Goal: Task Accomplishment & Management: Manage account settings

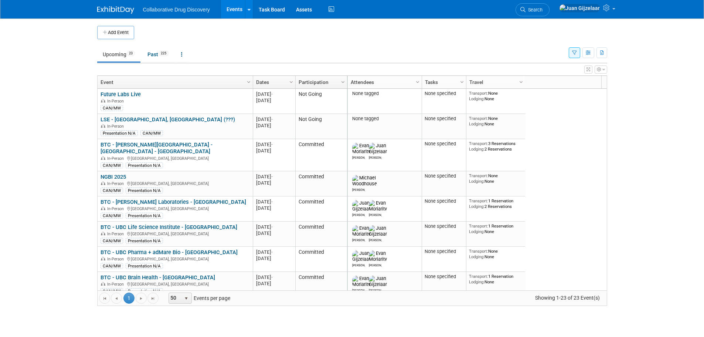
click at [576, 52] on icon "button" at bounding box center [574, 53] width 5 height 5
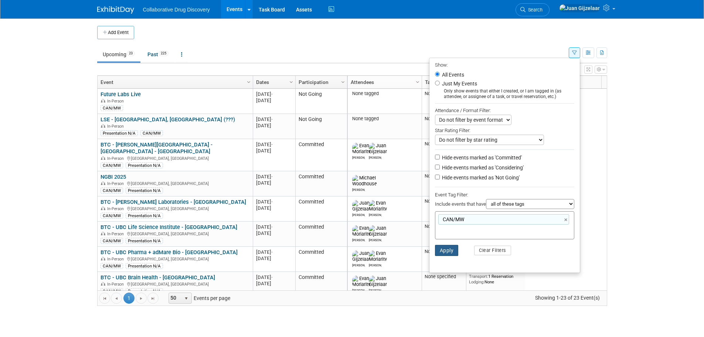
click at [446, 250] on button "Apply" at bounding box center [447, 250] width 24 height 11
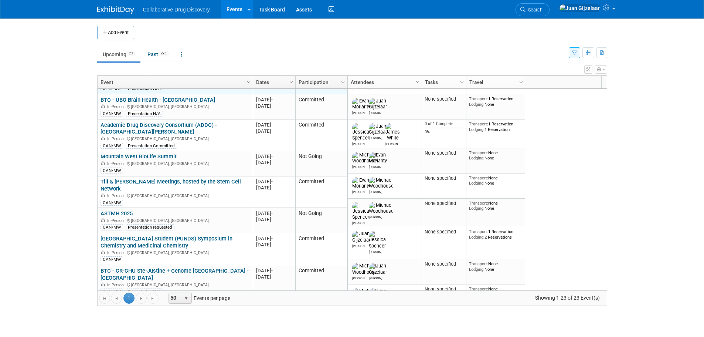
scroll to position [133, 0]
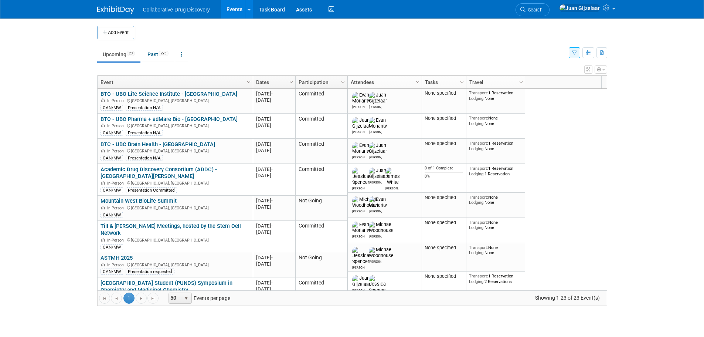
click at [577, 51] on button "button" at bounding box center [574, 52] width 11 height 11
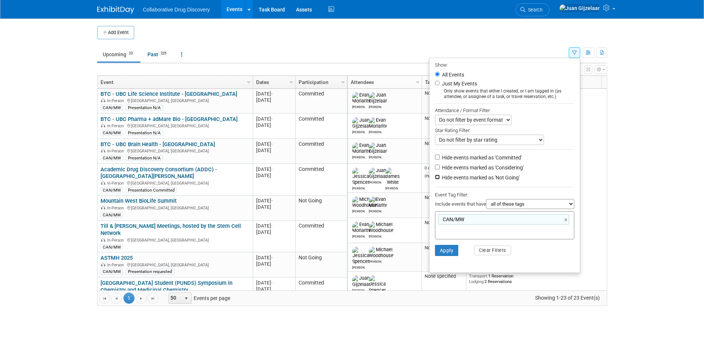
click at [435, 179] on input "Hide events marked as 'Not Going'" at bounding box center [437, 176] width 5 height 5
checkbox input "true"
click at [441, 252] on button "Apply" at bounding box center [447, 250] width 24 height 11
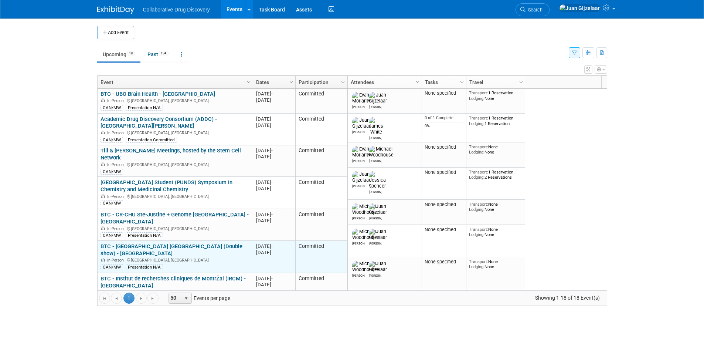
scroll to position [177, 0]
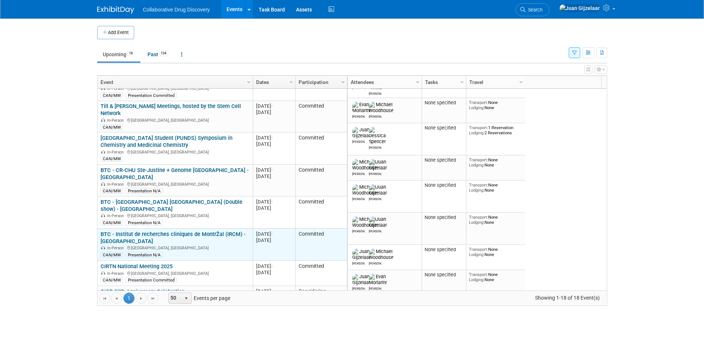
click at [219, 231] on link "BTC - Institut de recherches cliniques de MontrŽal (IRCM) - [GEOGRAPHIC_DATA]" at bounding box center [172, 238] width 145 height 14
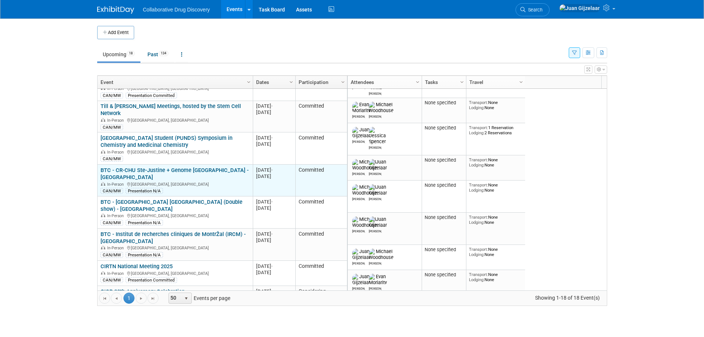
click at [192, 167] on link "BTC - CR-CHU Ste-Justine + Genome [GEOGRAPHIC_DATA] - [GEOGRAPHIC_DATA]" at bounding box center [174, 174] width 148 height 14
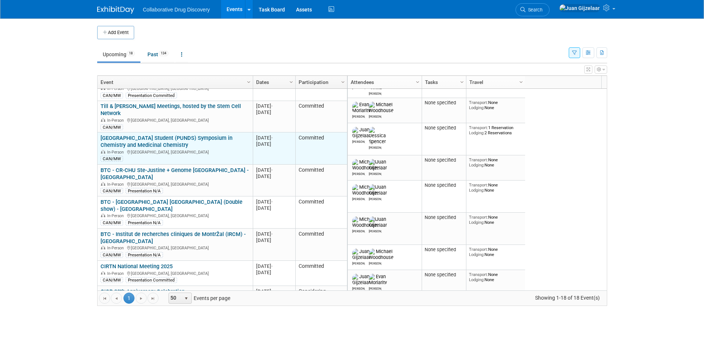
scroll to position [222, 0]
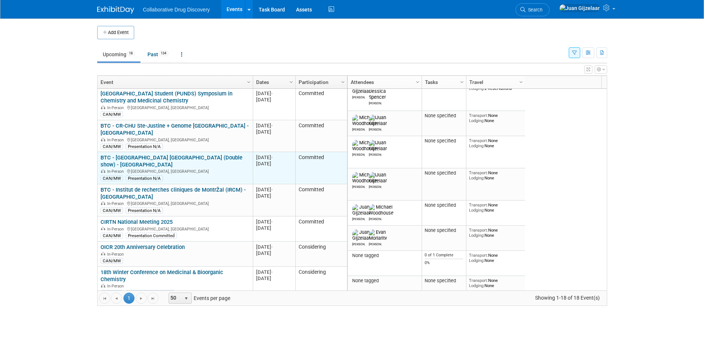
click at [186, 154] on link "BTC - [GEOGRAPHIC_DATA] [GEOGRAPHIC_DATA] (Double show) - [GEOGRAPHIC_DATA]" at bounding box center [171, 161] width 142 height 14
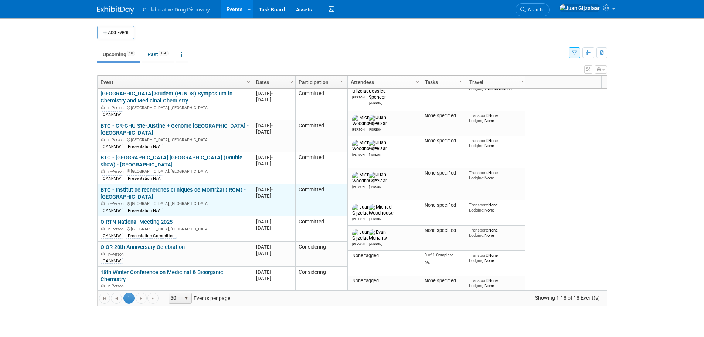
click at [178, 186] on link "BTC - Institut de recherches cliniques de MontrŽal (IRCM) - [GEOGRAPHIC_DATA]" at bounding box center [172, 193] width 145 height 14
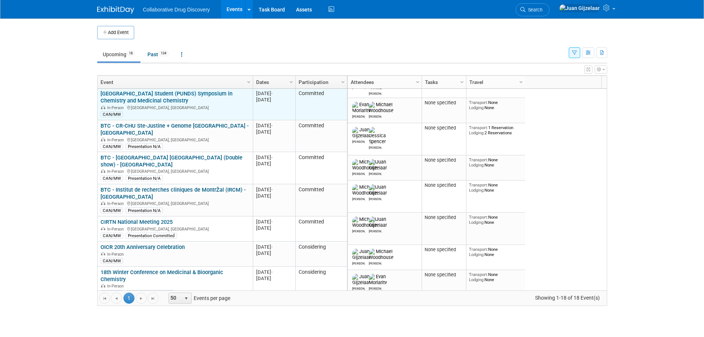
scroll to position [177, 0]
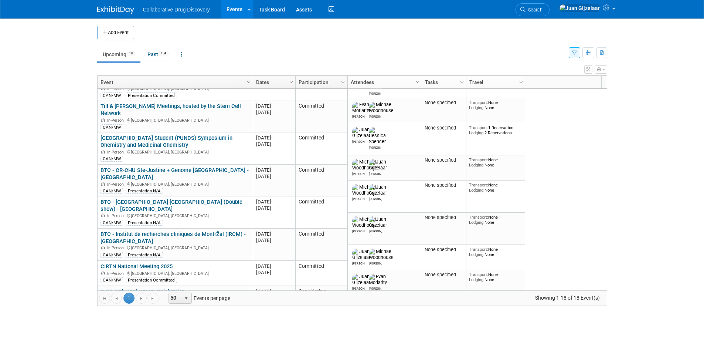
drag, startPoint x: 193, startPoint y: 156, endPoint x: 192, endPoint y: 150, distance: 5.2
click at [193, 167] on link "BTC - CR-CHU Ste-Justine + Genome [GEOGRAPHIC_DATA] - [GEOGRAPHIC_DATA]" at bounding box center [174, 174] width 148 height 14
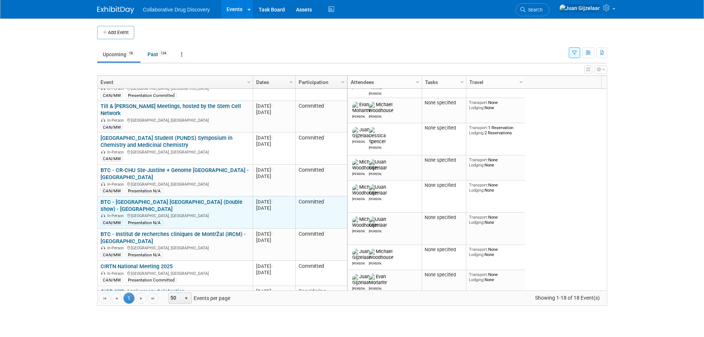
click at [198, 198] on link "BTC - [GEOGRAPHIC_DATA] [GEOGRAPHIC_DATA] (Double show) - [GEOGRAPHIC_DATA]" at bounding box center [171, 205] width 142 height 14
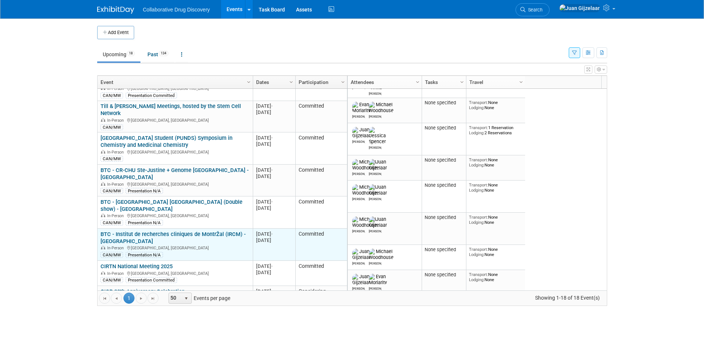
click at [176, 231] on link "BTC - Institut de recherches cliniques de MontrŽal (IRCM) - [GEOGRAPHIC_DATA]" at bounding box center [172, 238] width 145 height 14
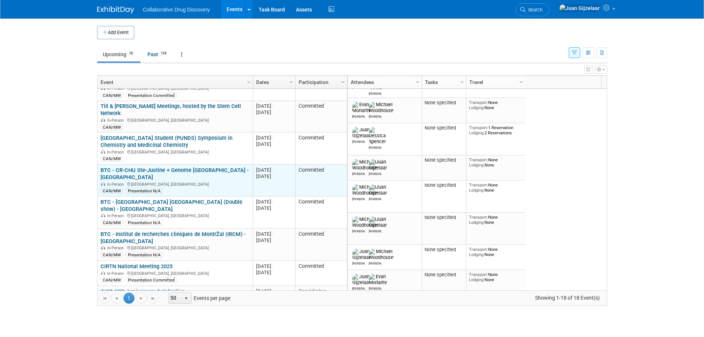
click at [156, 167] on link "BTC - CR-CHU Ste-Justine + Genome [GEOGRAPHIC_DATA] - [GEOGRAPHIC_DATA]" at bounding box center [174, 174] width 148 height 14
click at [151, 167] on link "BTC - CR-CHU Ste-Justine + Genome [GEOGRAPHIC_DATA] - [GEOGRAPHIC_DATA]" at bounding box center [174, 174] width 148 height 14
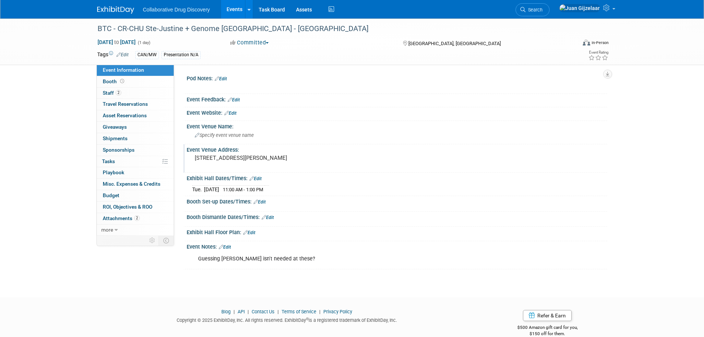
drag, startPoint x: 354, startPoint y: 158, endPoint x: 194, endPoint y: 159, distance: 160.0
click at [194, 159] on div "[STREET_ADDRESS][PERSON_NAME]" at bounding box center [274, 161] width 164 height 17
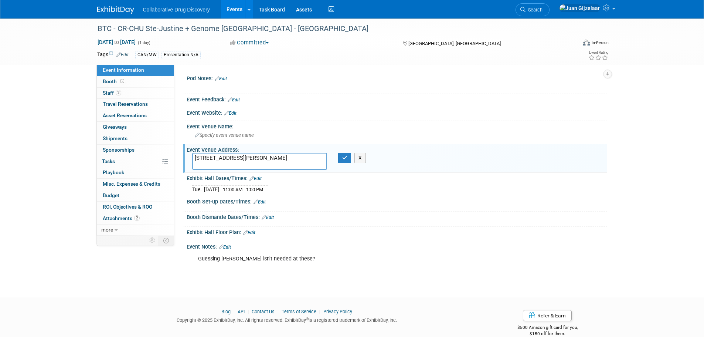
click at [237, 164] on textarea "[STREET_ADDRESS][PERSON_NAME]" at bounding box center [259, 161] width 135 height 17
click at [237, 164] on textarea "3175 Chemin de la C™te-Sainte-Catherine, Montreal, QC, Canada" at bounding box center [259, 161] width 135 height 17
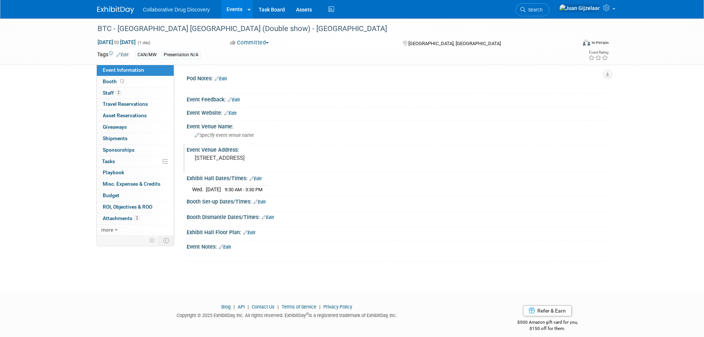
click at [195, 158] on pre "[STREET_ADDRESS]" at bounding box center [274, 157] width 159 height 7
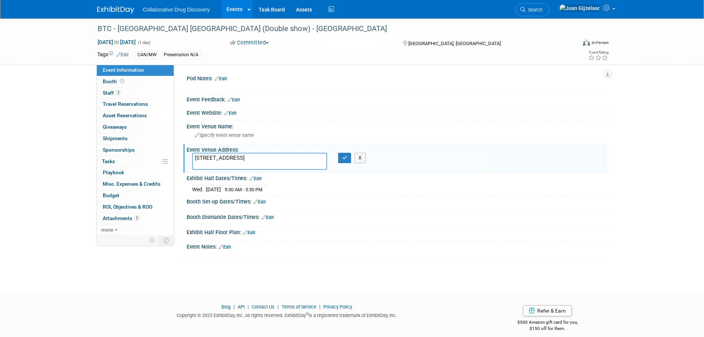
click at [195, 157] on textarea "[STREET_ADDRESS]" at bounding box center [259, 161] width 135 height 17
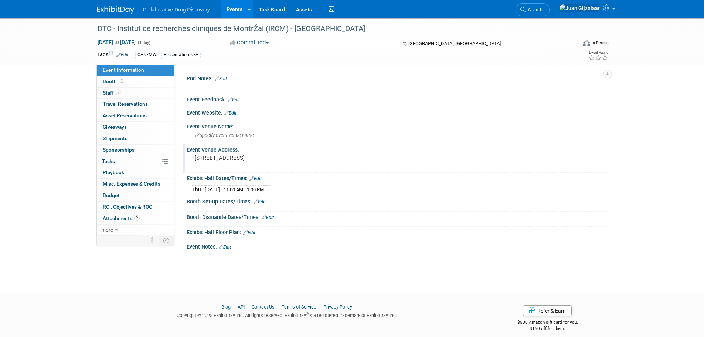
click at [275, 158] on pre "110, avenue des Pins Ouest, MontrŽal, QC, Canada" at bounding box center [274, 157] width 159 height 7
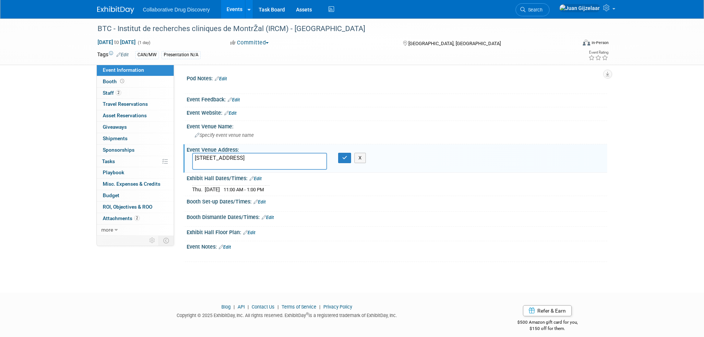
click at [275, 158] on textarea "110, avenue des Pins Ouest, MontrŽal, QC, Canada" at bounding box center [259, 161] width 135 height 17
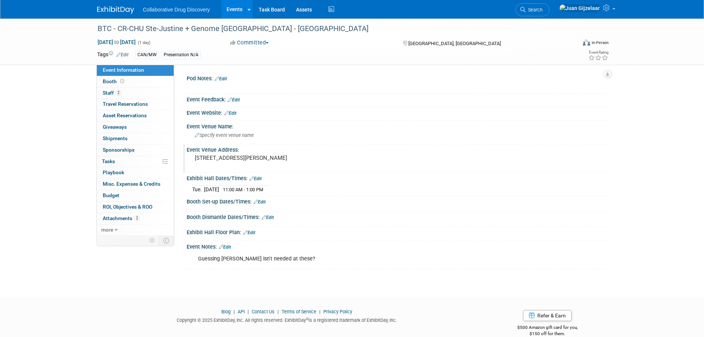
click at [274, 161] on pre "3175 Chemin de la C™te-Sainte-Catherine, Montreal, QC, Canada" at bounding box center [274, 157] width 159 height 7
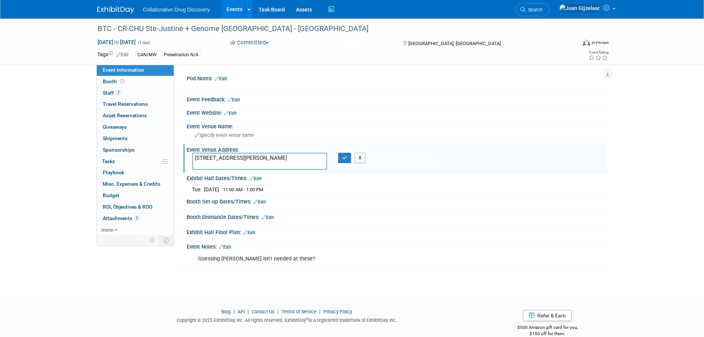
click at [274, 160] on textarea "3175 Chemin de la C™te-Sainte-Catherine, Montreal, QC, Canada" at bounding box center [259, 161] width 135 height 17
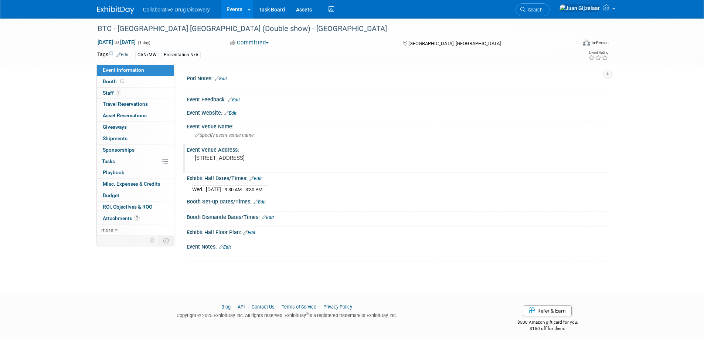
click at [261, 158] on pre "[STREET_ADDRESS]" at bounding box center [274, 157] width 159 height 7
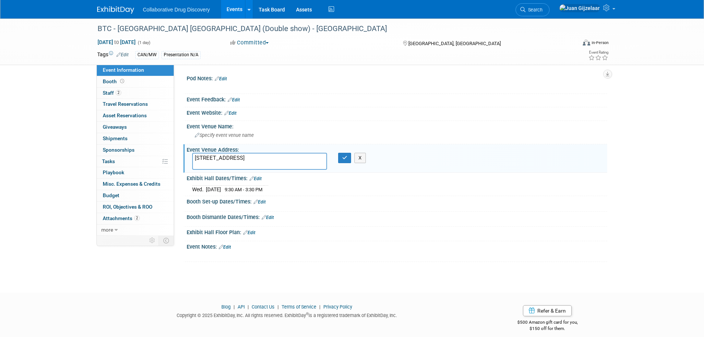
click at [261, 158] on textarea "[STREET_ADDRESS]" at bounding box center [259, 161] width 135 height 17
click at [303, 163] on textarea "5690 Bd Rosemont, Montreal, QC, Canada" at bounding box center [259, 161] width 135 height 17
click at [294, 157] on textarea "5690 Bd Rosemont, Montreal, QC, Canada" at bounding box center [259, 161] width 135 height 17
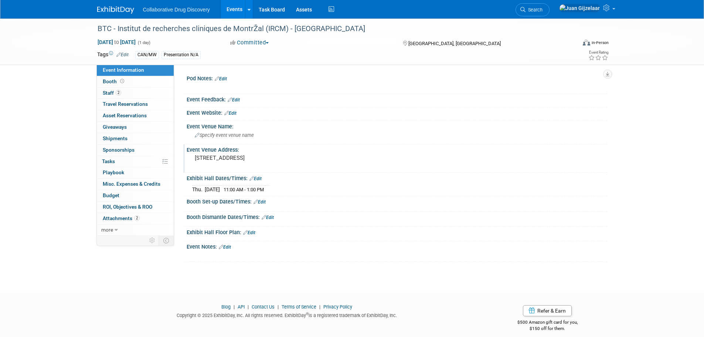
click at [240, 160] on pre "[STREET_ADDRESS]" at bounding box center [274, 157] width 159 height 7
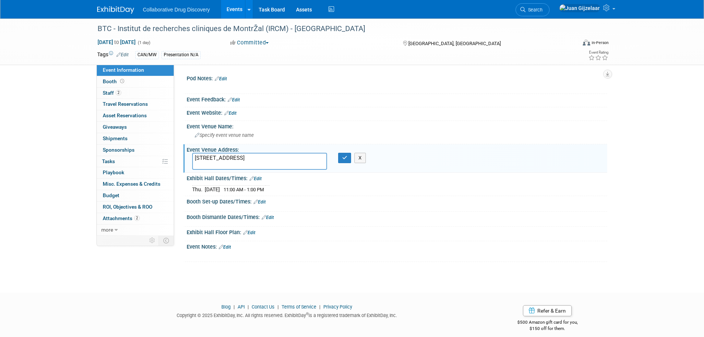
click at [240, 160] on textarea "110, avenue des Pins Ouest, MontrŽal, QC, Canada" at bounding box center [259, 161] width 135 height 17
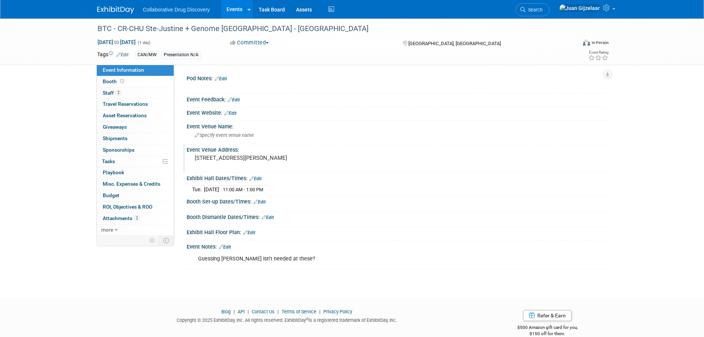
click at [298, 158] on pre "[STREET_ADDRESS][PERSON_NAME]" at bounding box center [274, 157] width 159 height 7
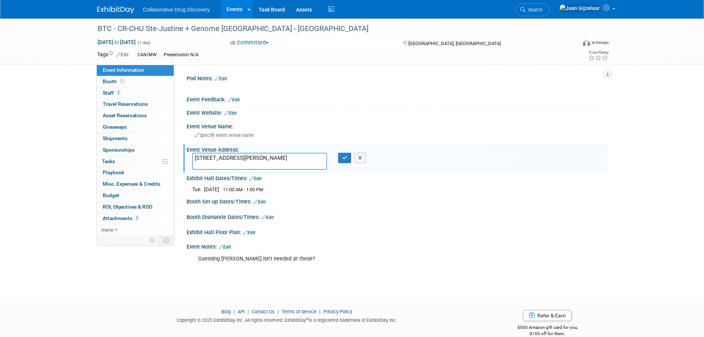
click at [298, 158] on textarea "[STREET_ADDRESS][PERSON_NAME]" at bounding box center [259, 161] width 135 height 17
click at [125, 103] on span "Travel Reservations 0" at bounding box center [125, 104] width 45 height 6
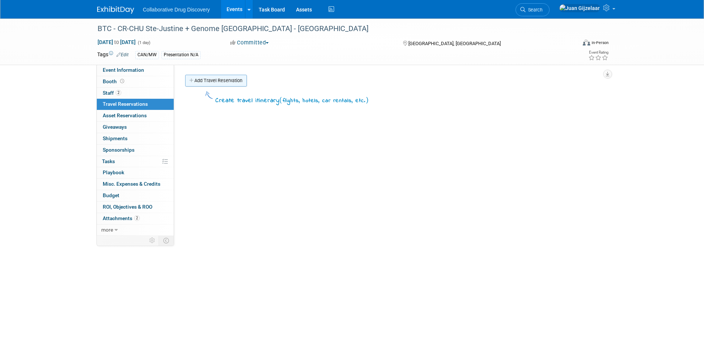
click at [214, 82] on link "Add Travel Reservation" at bounding box center [216, 81] width 62 height 12
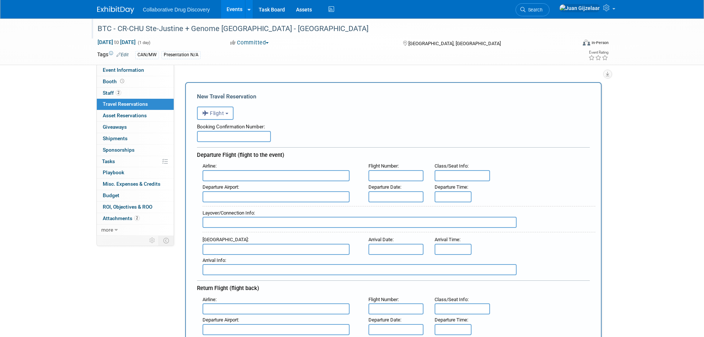
click at [105, 25] on div "BTC - CR-CHU Ste-Justine + Genome [GEOGRAPHIC_DATA] - [GEOGRAPHIC_DATA]" at bounding box center [330, 28] width 470 height 13
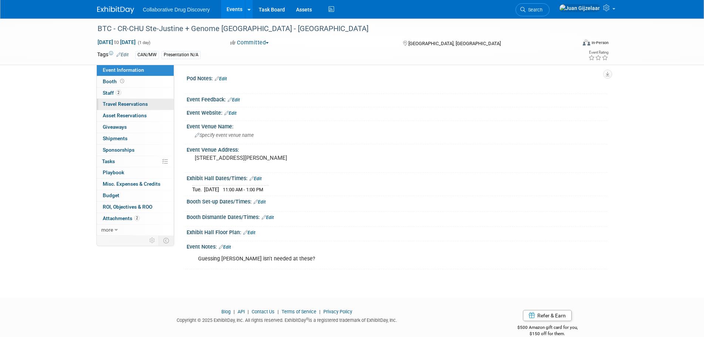
click at [117, 102] on span "Travel Reservations 0" at bounding box center [125, 104] width 45 height 6
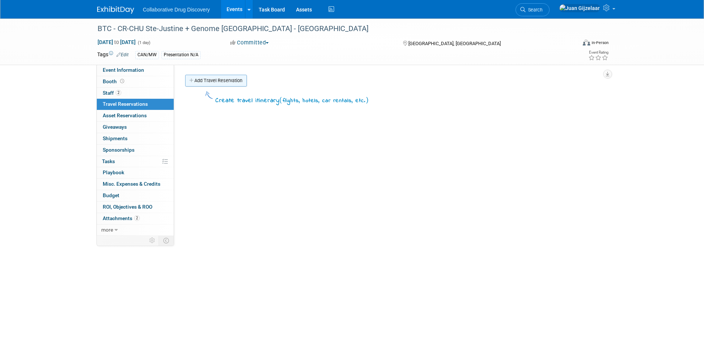
click at [218, 83] on link "Add Travel Reservation" at bounding box center [216, 81] width 62 height 12
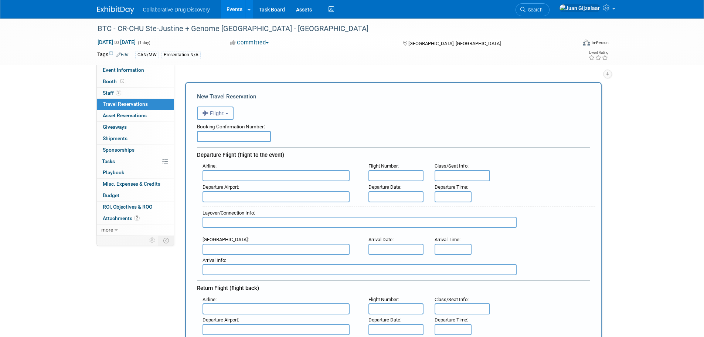
click at [222, 117] on button "Flight" at bounding box center [215, 112] width 37 height 13
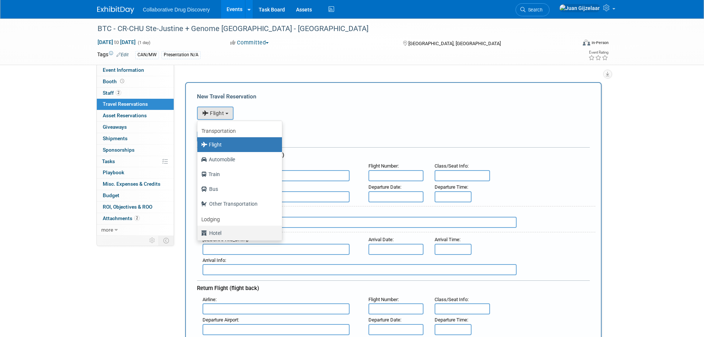
click at [220, 233] on label "Hotel" at bounding box center [238, 233] width 74 height 12
click at [198, 233] on input "Hotel" at bounding box center [196, 231] width 5 height 5
select select "6"
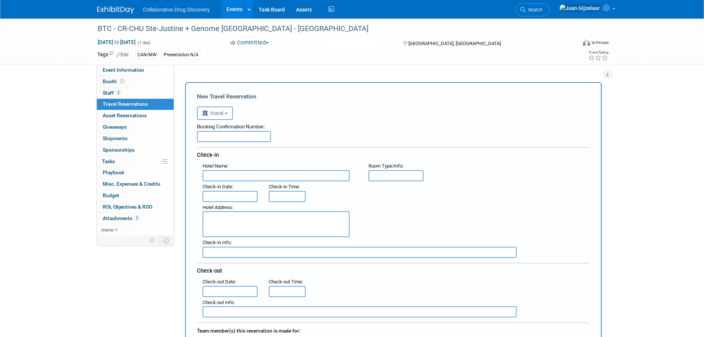
click at [221, 133] on input "text" at bounding box center [234, 136] width 74 height 11
paste input "72067225753929"
type input "72067225753929"
click at [299, 133] on div "Booking Confirmation Number: 72067225753929" at bounding box center [393, 131] width 393 height 22
click at [266, 173] on input "text" at bounding box center [275, 175] width 147 height 11
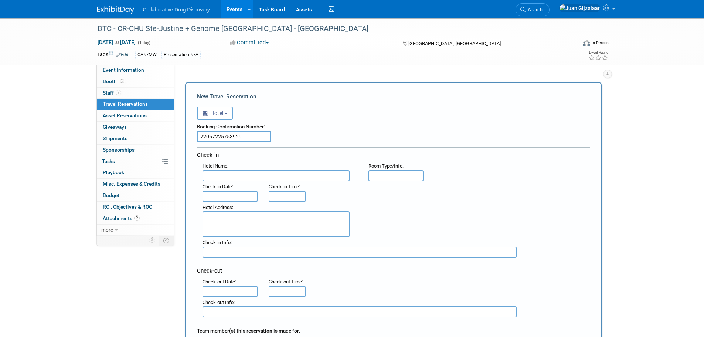
paste input "Hotel Universel Montreal"
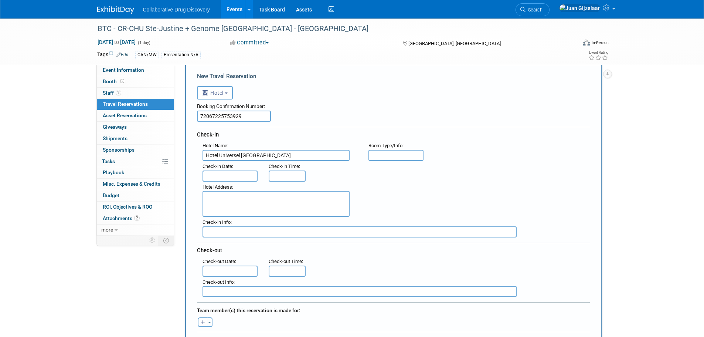
scroll to position [37, 0]
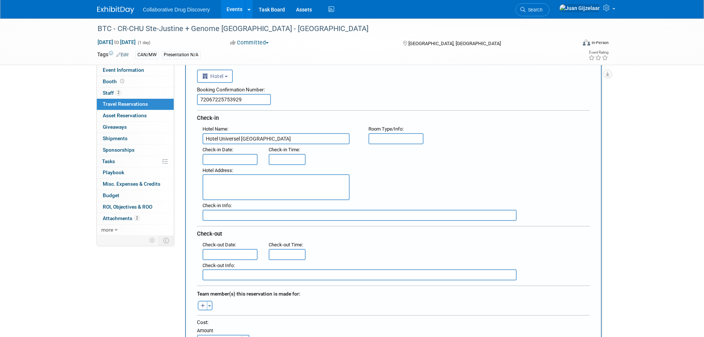
type input "Hotel Universel Montreal"
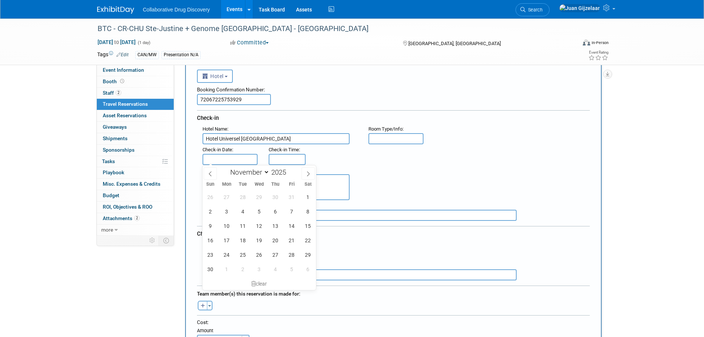
click at [234, 158] on input "text" at bounding box center [229, 159] width 55 height 11
click at [229, 240] on span "17" at bounding box center [226, 240] width 14 height 14
type input "Nov 17, 2025"
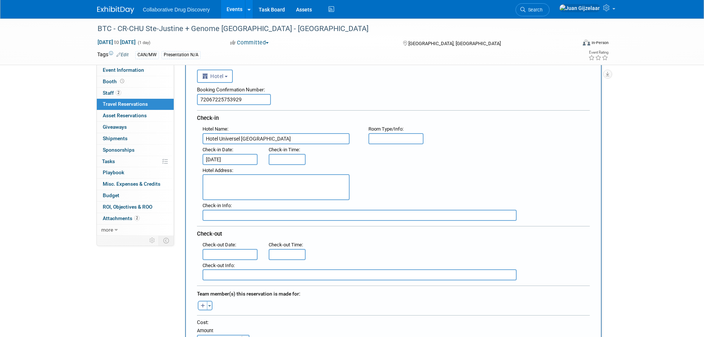
type input "3:00 PM"
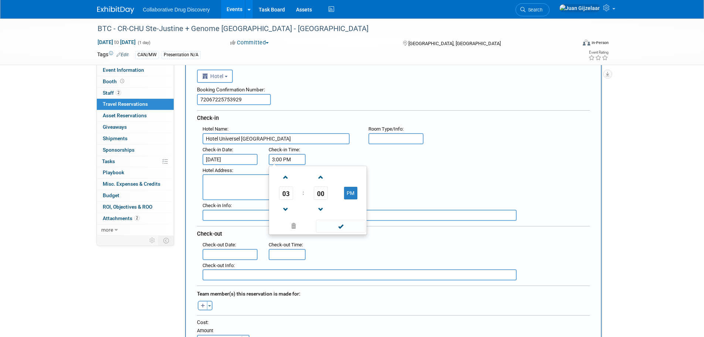
click at [284, 157] on input "3:00 PM" at bounding box center [287, 159] width 37 height 11
click at [447, 175] on div "Hotel Address :" at bounding box center [396, 182] width 398 height 35
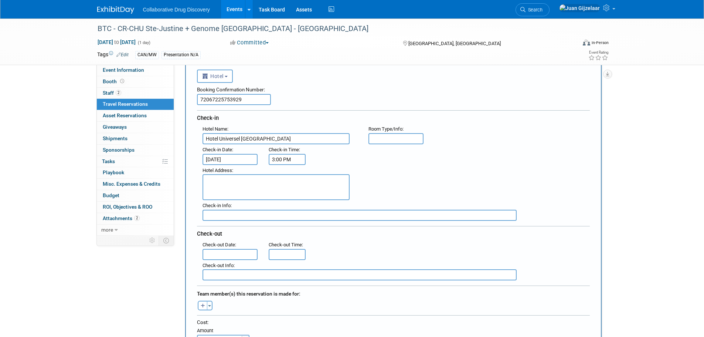
scroll to position [111, 0]
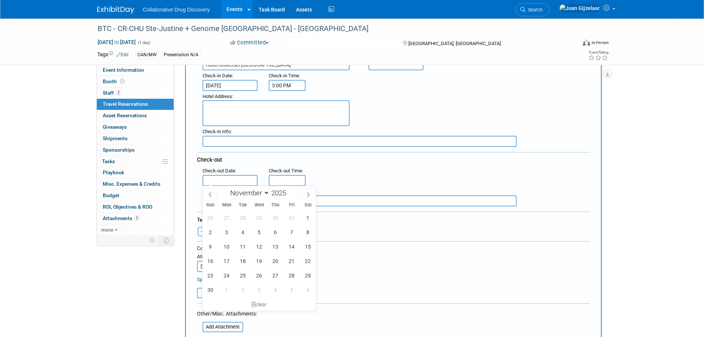
click at [237, 180] on input "text" at bounding box center [229, 180] width 55 height 11
click at [275, 262] on span "20" at bounding box center [275, 260] width 14 height 14
type input "Nov 20, 2025"
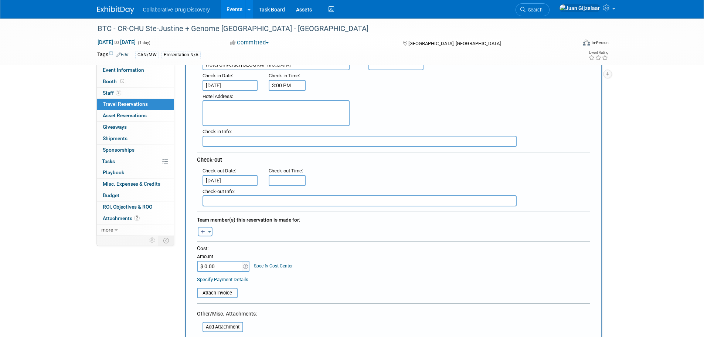
click at [204, 231] on icon "button" at bounding box center [203, 231] width 4 height 5
select select
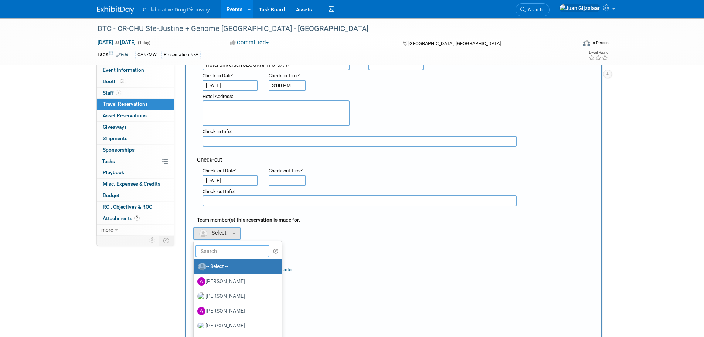
click at [225, 250] on input "text" at bounding box center [232, 251] width 74 height 13
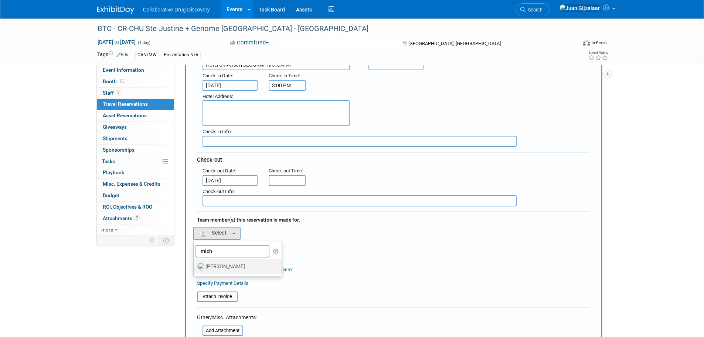
type input "mich"
click at [232, 265] on label "[PERSON_NAME]" at bounding box center [235, 266] width 77 height 12
click at [195, 265] on input "[PERSON_NAME]" at bounding box center [192, 265] width 5 height 5
select select "c3e81ee7-1082-46ec-8c9d-fb36e02a9795"
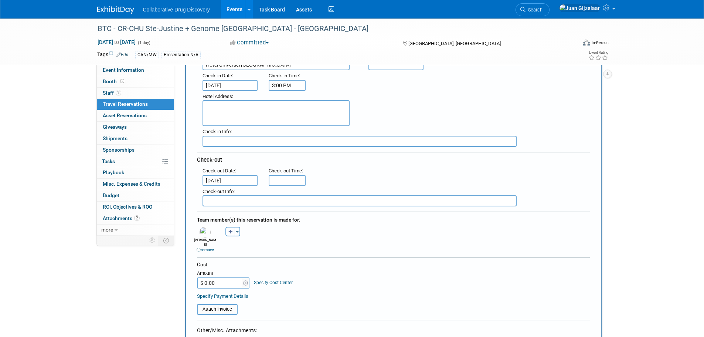
click at [227, 231] on button "button" at bounding box center [230, 231] width 10 height 10
select select
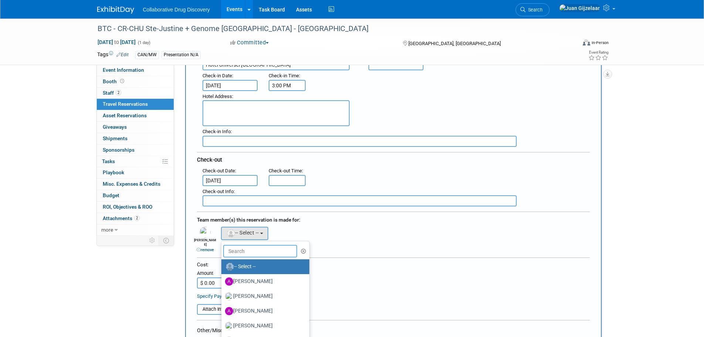
click at [242, 250] on input "text" at bounding box center [260, 251] width 74 height 13
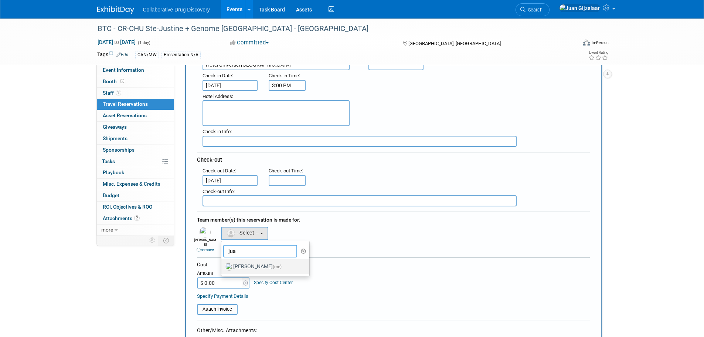
type input "jua"
click at [262, 264] on label "Juan Gijzelaar (me)" at bounding box center [263, 266] width 77 height 12
click at [222, 264] on input "Juan Gijzelaar (me)" at bounding box center [220, 265] width 5 height 5
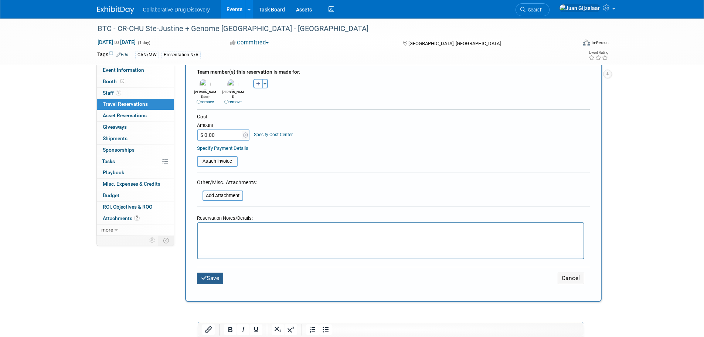
click at [209, 277] on button "Save" at bounding box center [210, 277] width 27 height 11
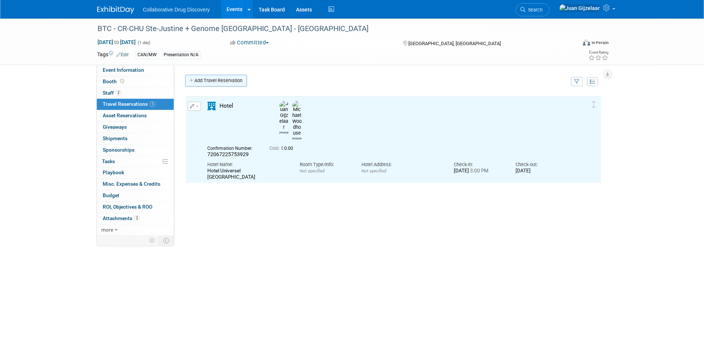
scroll to position [0, 0]
click at [207, 84] on link "Add Travel Reservation" at bounding box center [216, 81] width 62 height 12
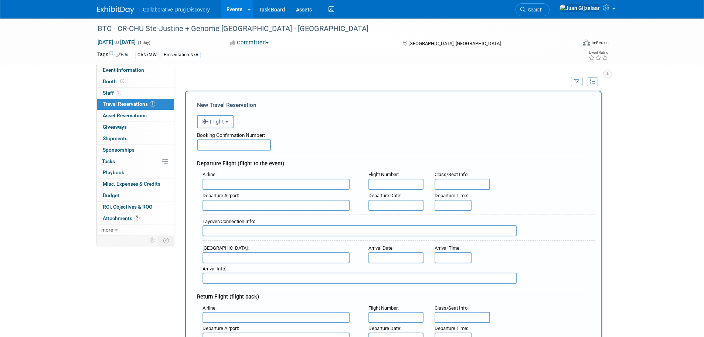
click at [231, 143] on input "text" at bounding box center [234, 144] width 74 height 11
type input "A86CAP"
click at [254, 183] on input "text" at bounding box center [275, 183] width 147 height 11
click at [247, 192] on span "Air Canada (ACA)" at bounding box center [280, 196] width 154 height 12
type input "Air Canada (ACA)"
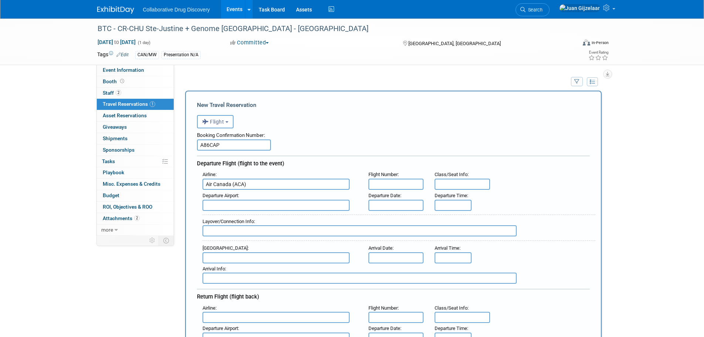
click at [390, 183] on input "text" at bounding box center [395, 183] width 55 height 11
click at [233, 203] on input "text" at bounding box center [275, 204] width 147 height 11
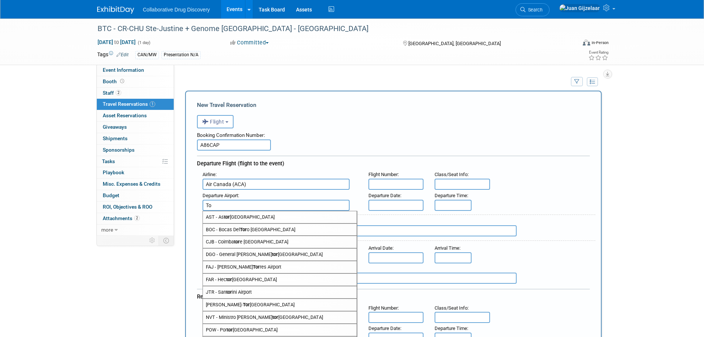
type input "T"
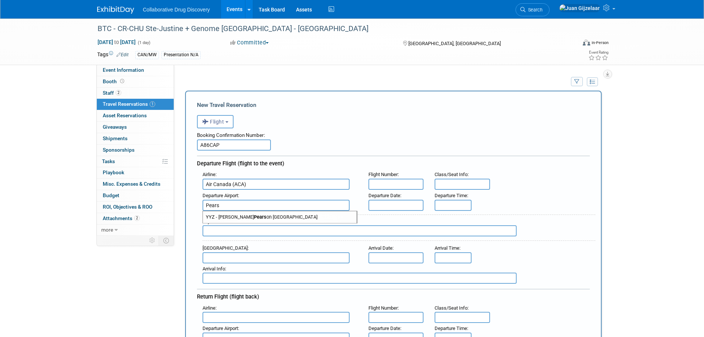
click at [257, 216] on span "YYZ - Lester B. Pears on International Airport" at bounding box center [280, 217] width 154 height 12
type input "YYZ - Lester B. Pearson International Airport"
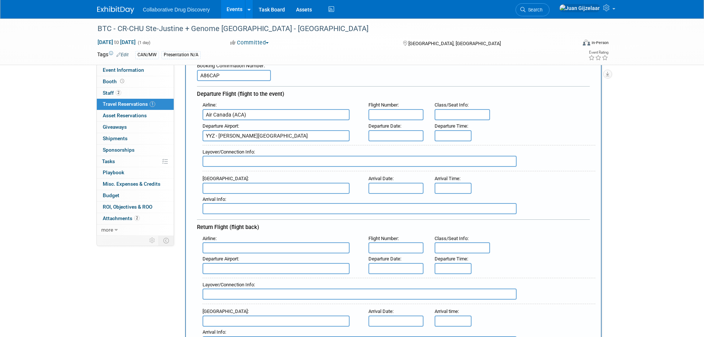
scroll to position [74, 0]
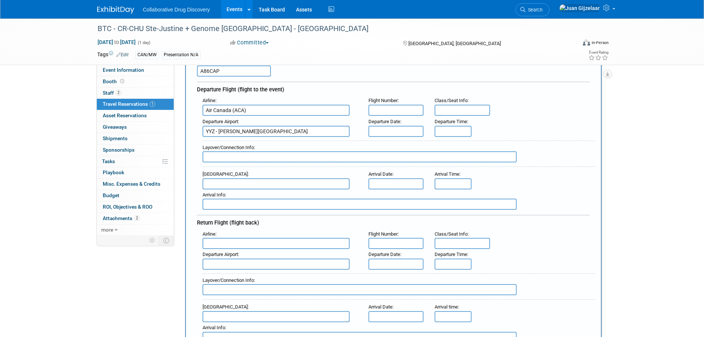
click at [245, 183] on input "text" at bounding box center [275, 183] width 147 height 11
click at [290, 208] on span "YUL - Montrea l / Pierre Elliott Trudeau International Airport" at bounding box center [280, 208] width 154 height 12
type input "YUL - Montreal / Pierre Elliott Trudeau International Airport"
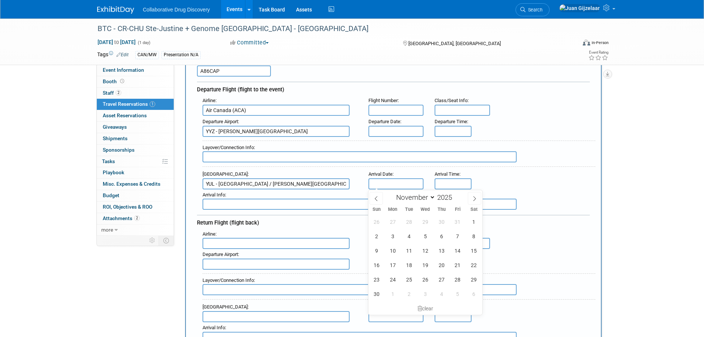
click at [380, 185] on input "text" at bounding box center [395, 183] width 55 height 11
click at [248, 205] on input "text" at bounding box center [359, 203] width 314 height 11
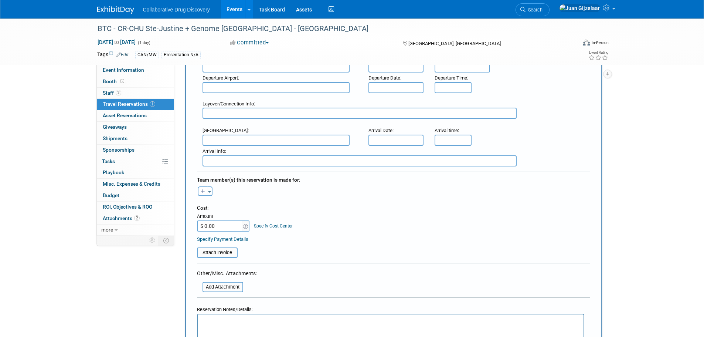
scroll to position [332, 0]
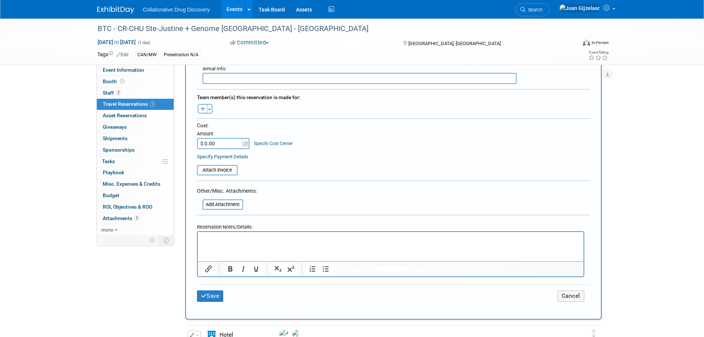
click at [201, 105] on button "button" at bounding box center [203, 109] width 10 height 10
select select
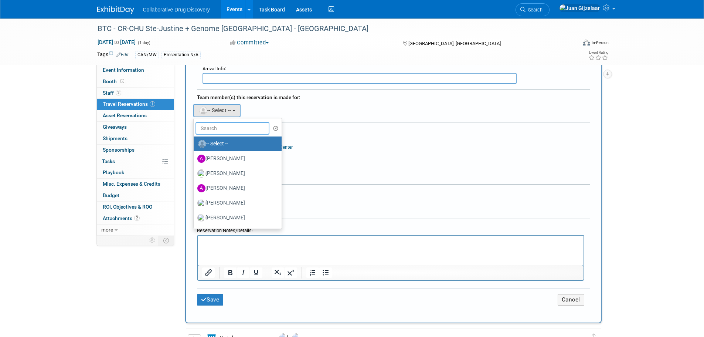
click at [223, 129] on input "text" at bounding box center [232, 128] width 74 height 13
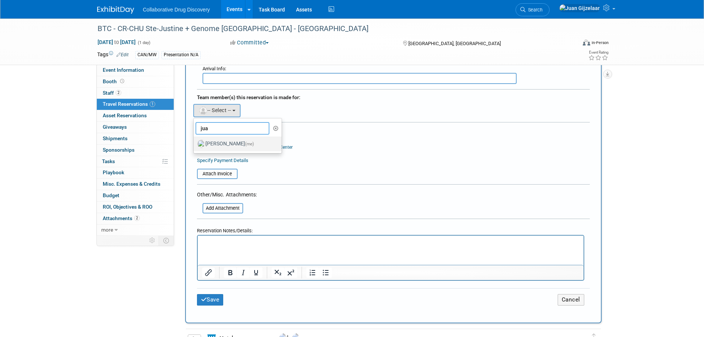
type input "jua"
click at [226, 140] on label "Juan Gijzelaar (me)" at bounding box center [235, 144] width 77 height 12
click at [195, 140] on input "Juan Gijzelaar (me)" at bounding box center [192, 142] width 5 height 5
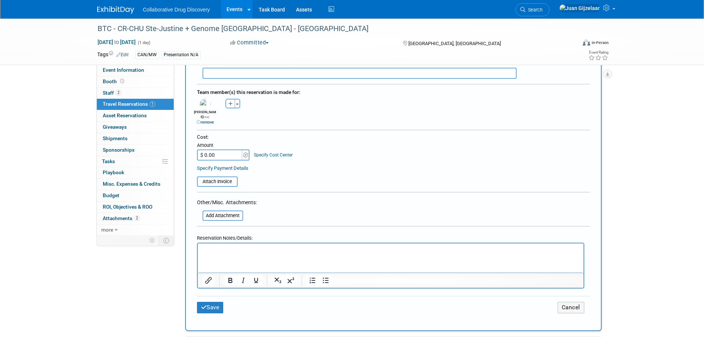
scroll to position [369, 0]
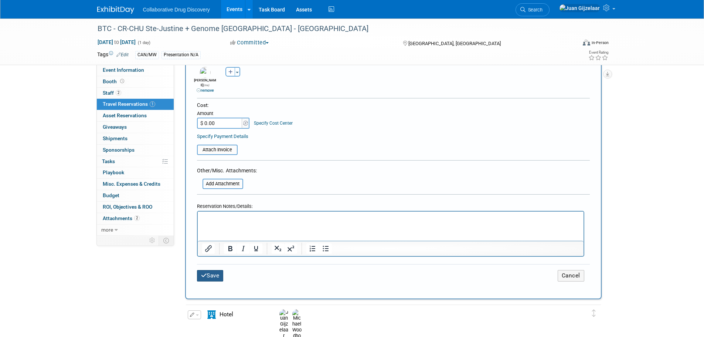
click at [216, 270] on button "Save" at bounding box center [210, 275] width 27 height 11
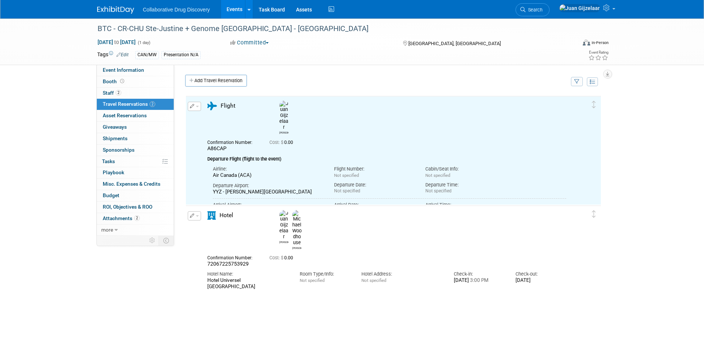
scroll to position [0, 0]
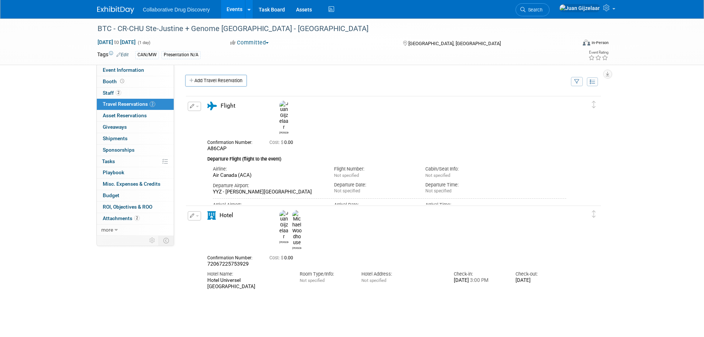
click at [102, 8] on img at bounding box center [115, 9] width 37 height 7
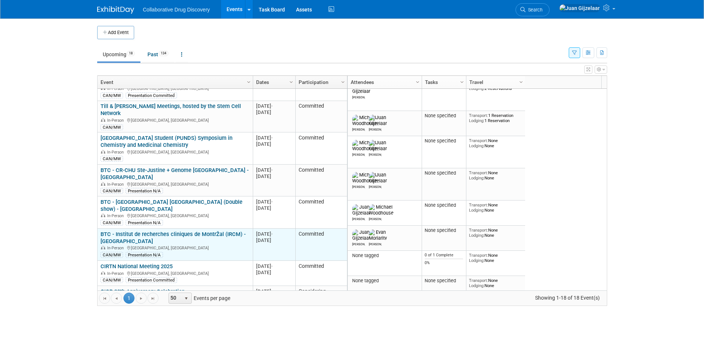
scroll to position [222, 0]
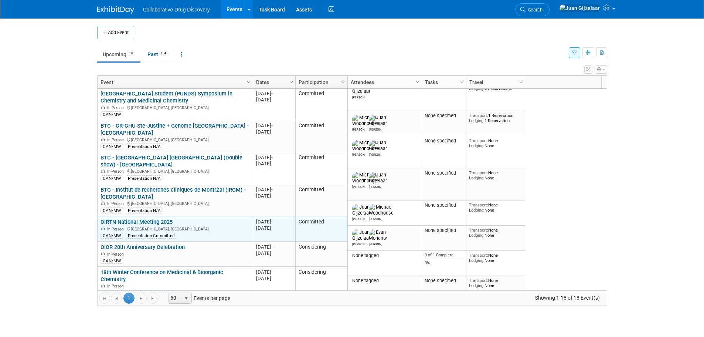
click at [139, 218] on link "CIRTN National Meeting 2025" at bounding box center [136, 221] width 72 height 7
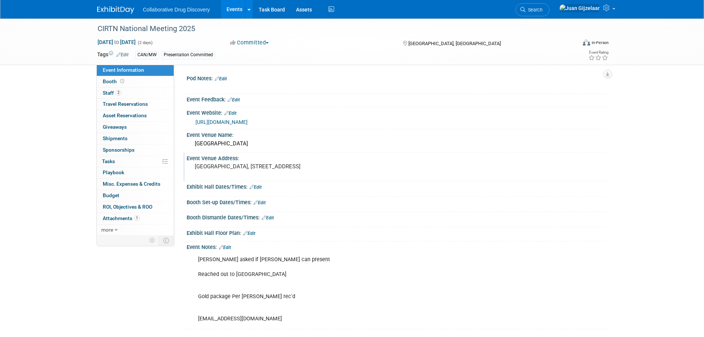
click at [213, 170] on pre "[GEOGRAPHIC_DATA], [STREET_ADDRESS]" at bounding box center [274, 166] width 159 height 7
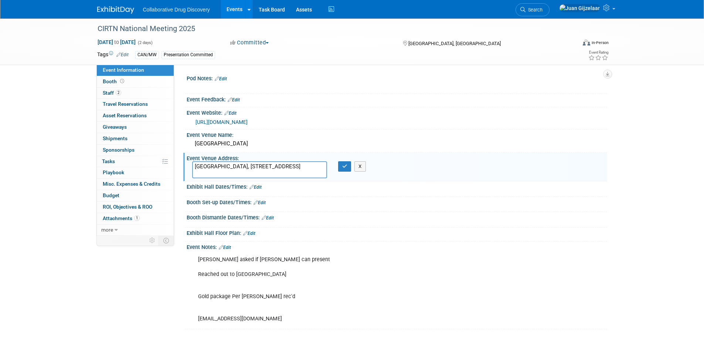
click at [212, 172] on textarea "[GEOGRAPHIC_DATA], [STREET_ADDRESS]" at bounding box center [259, 169] width 135 height 17
click at [219, 122] on link "[URL][DOMAIN_NAME]" at bounding box center [221, 122] width 52 height 6
click at [305, 37] on div "CIRTN National Meeting 2025" at bounding box center [331, 28] width 479 height 20
